Goal: Complete application form: Complete application form

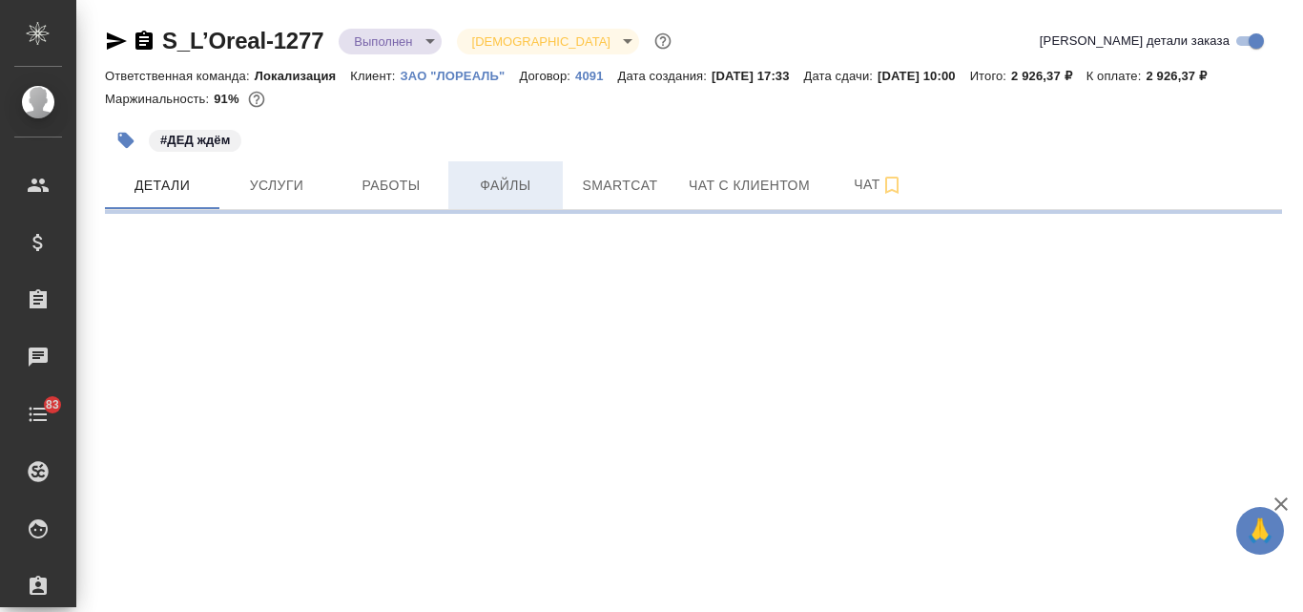
select select "RU"
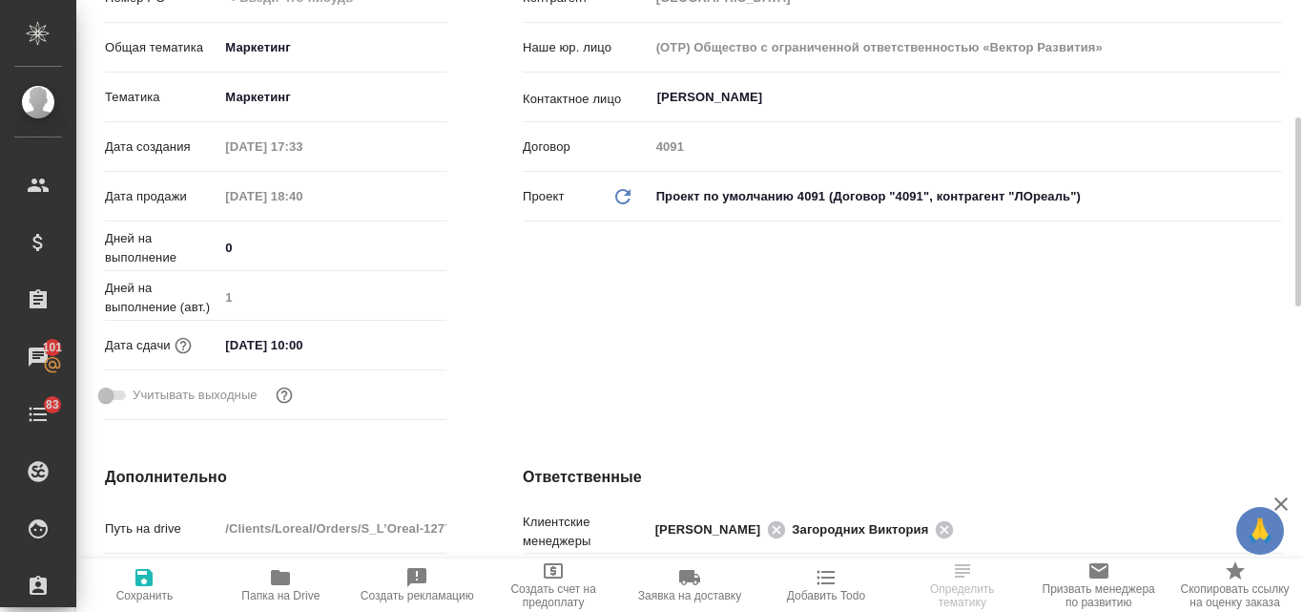
type input "[PERSON_NAME]"
type textarea "x"
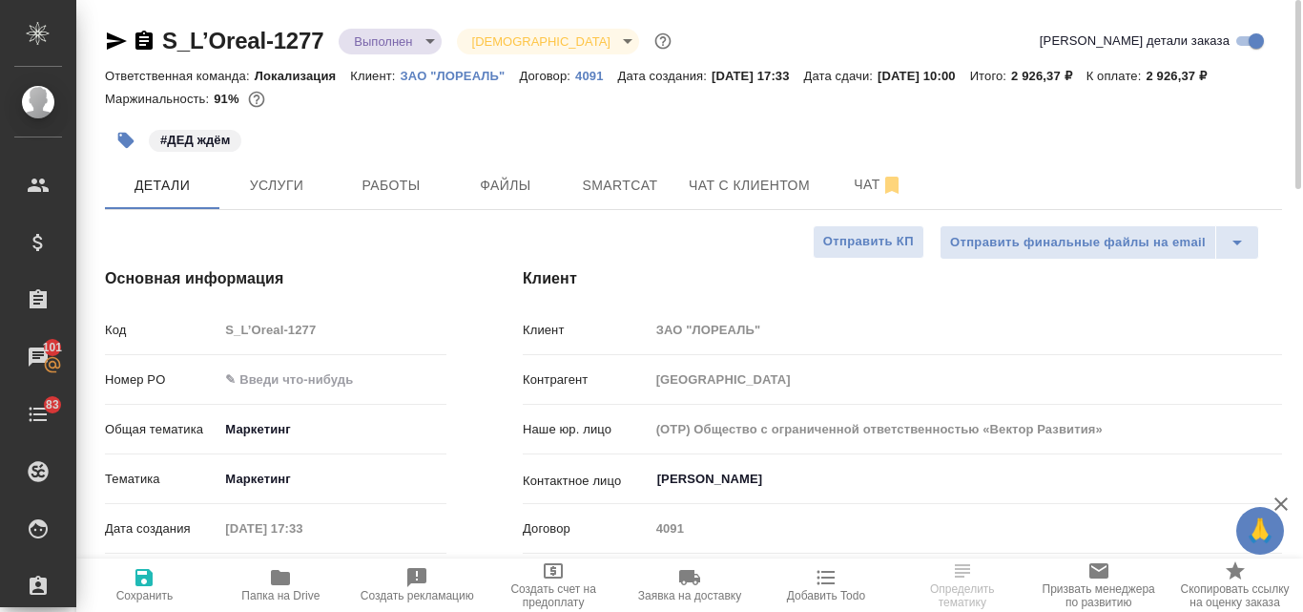
type textarea "x"
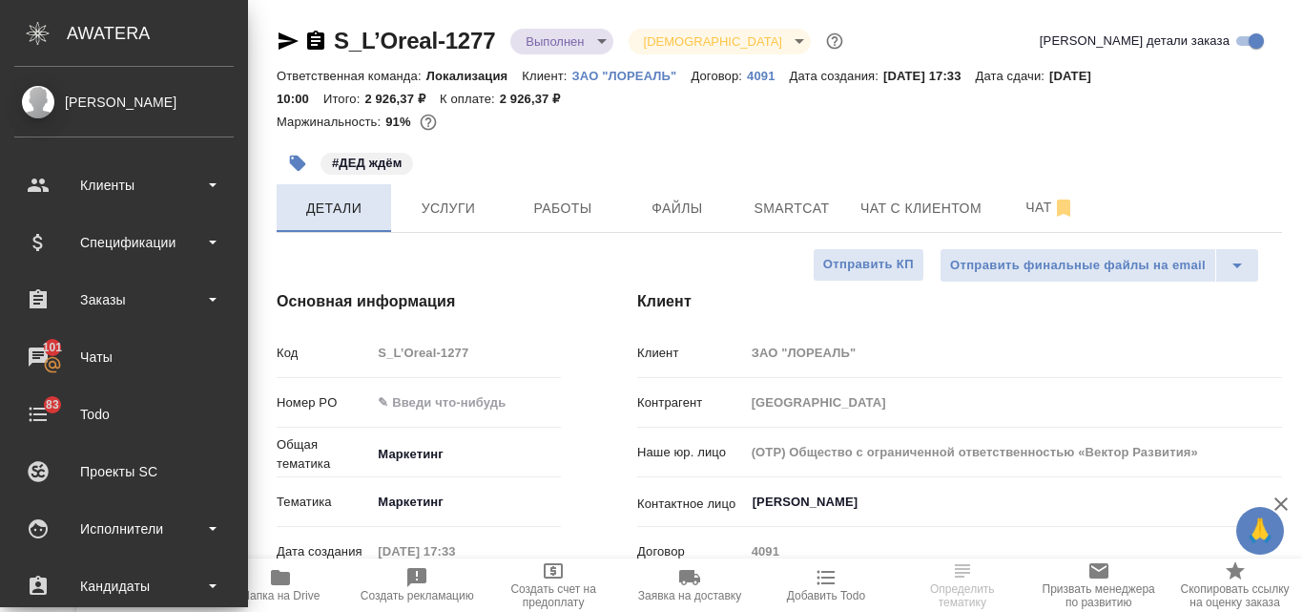
type textarea "x"
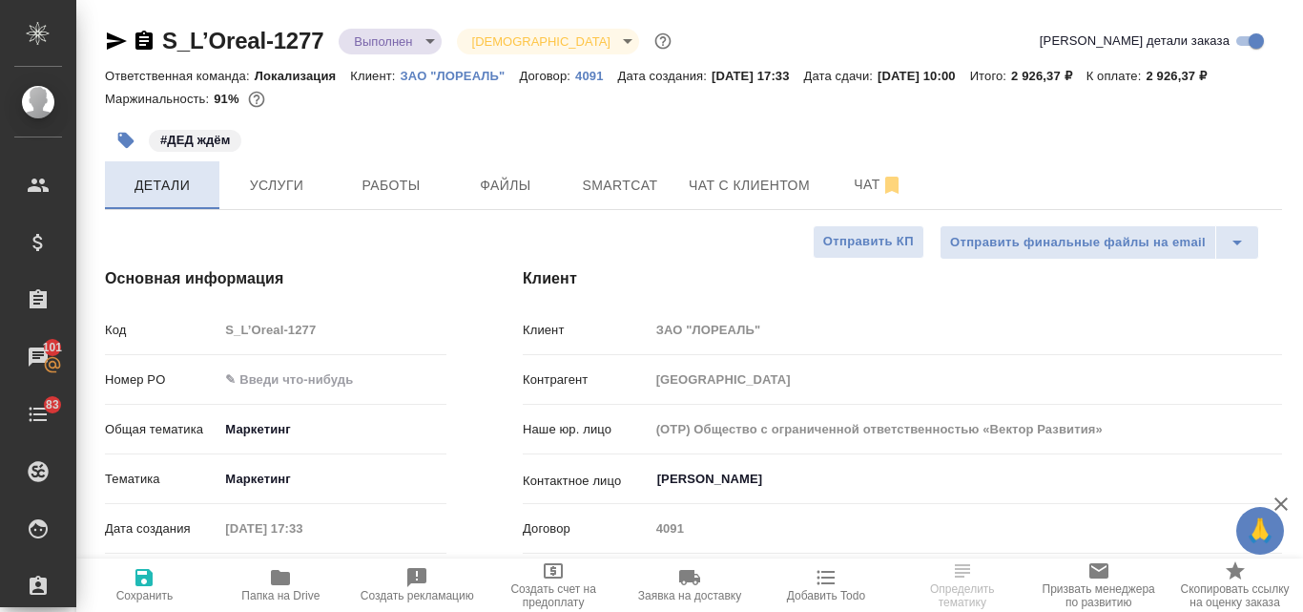
type textarea "x"
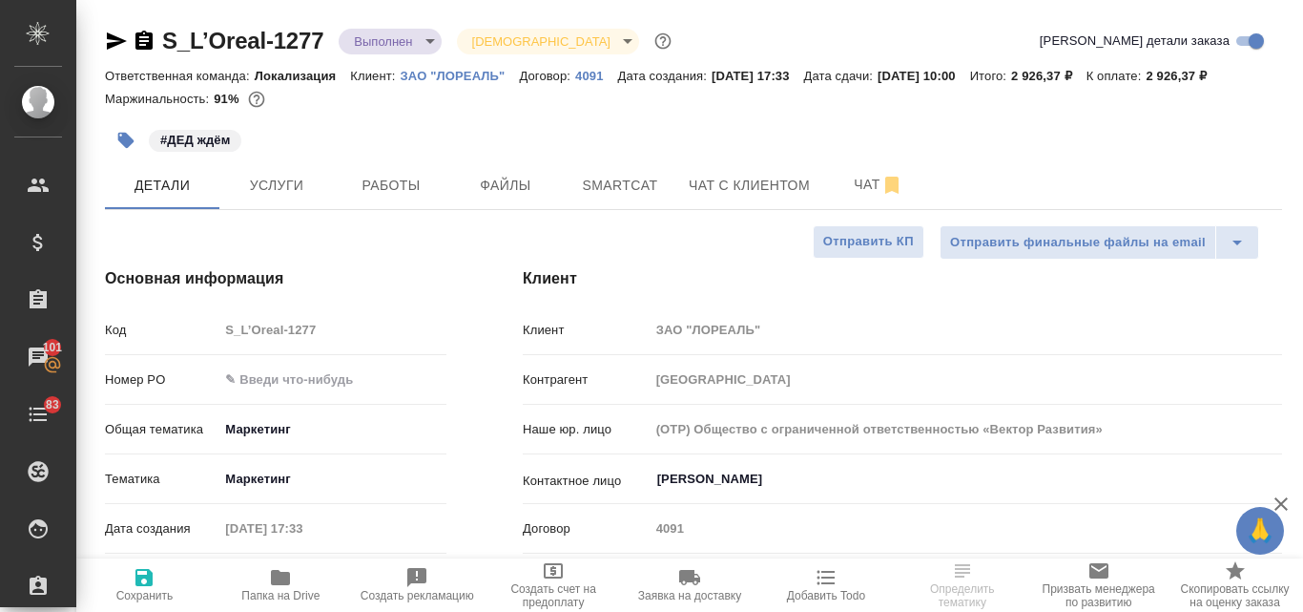
type textarea "x"
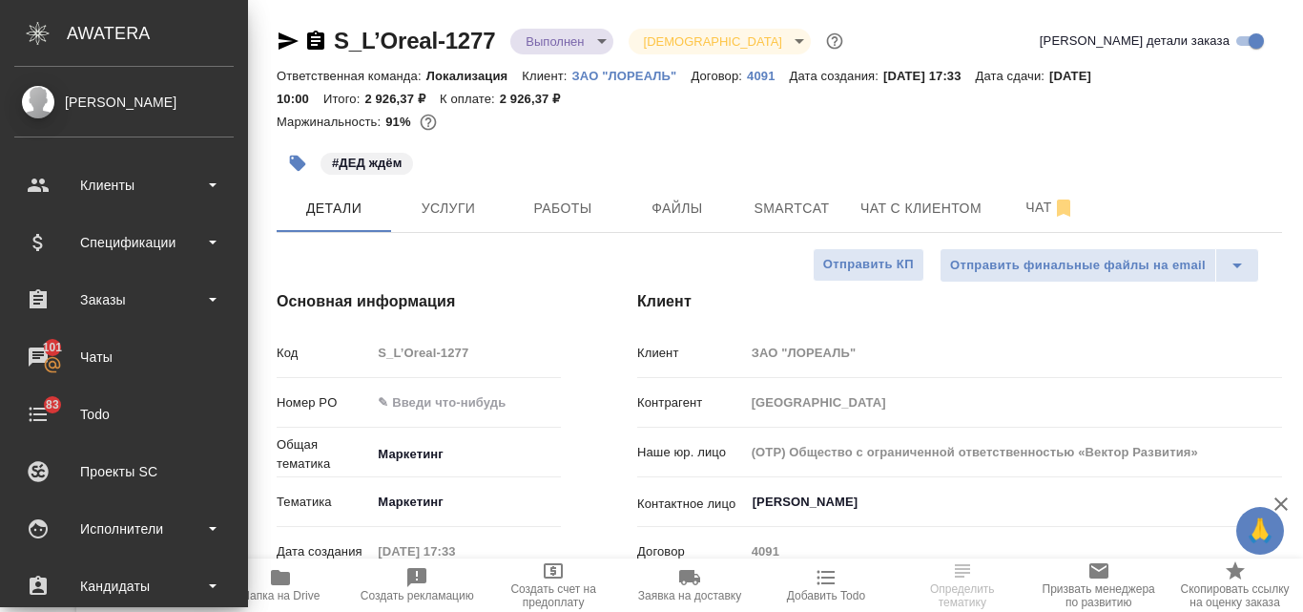
type textarea "x"
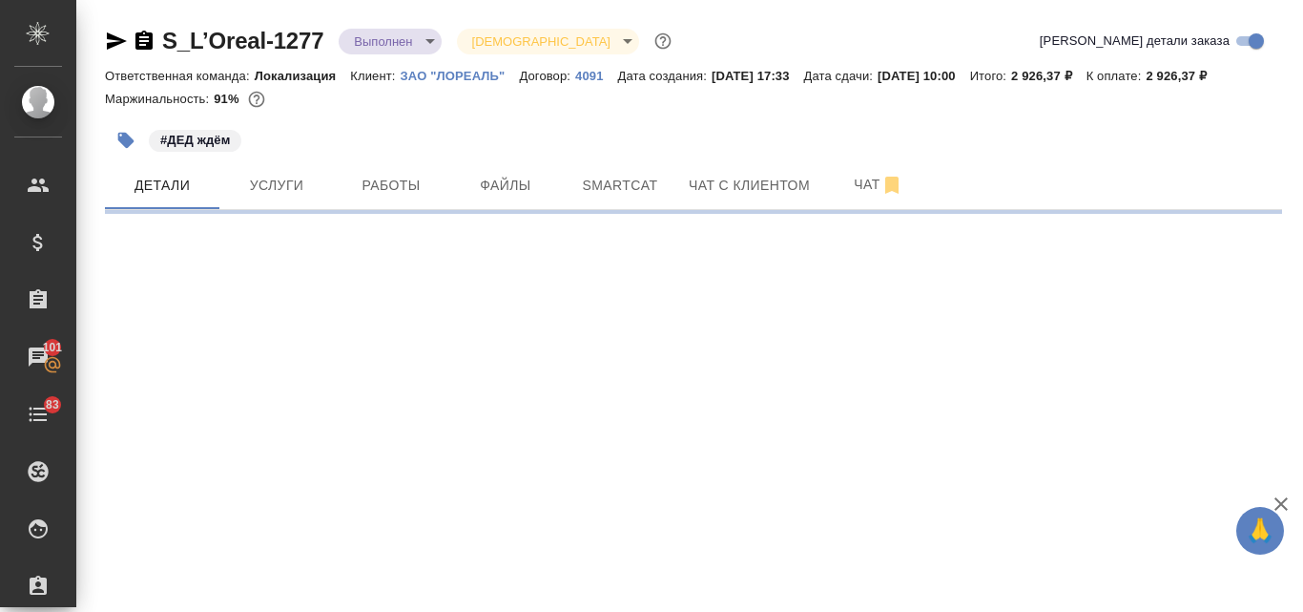
select select "RU"
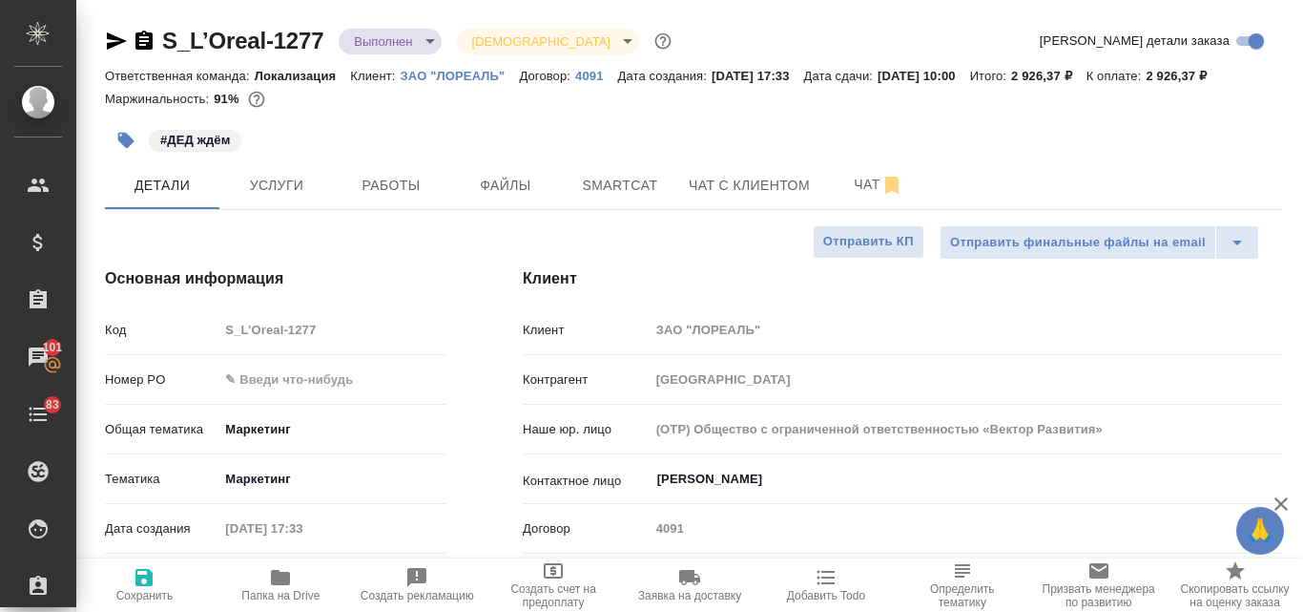
type textarea "x"
